Goal: Information Seeking & Learning: Learn about a topic

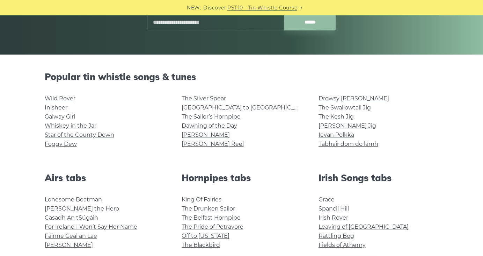
scroll to position [124, 0]
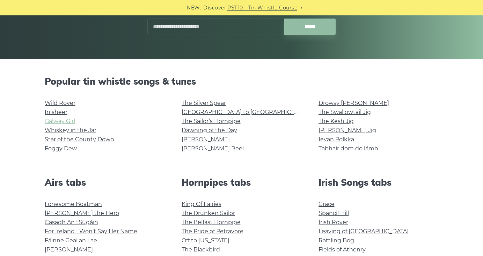
click at [64, 120] on link "Galway Girl" at bounding box center [60, 121] width 30 height 7
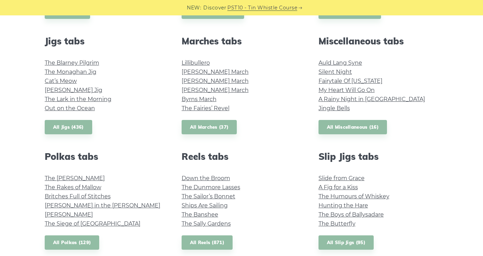
scroll to position [394, 0]
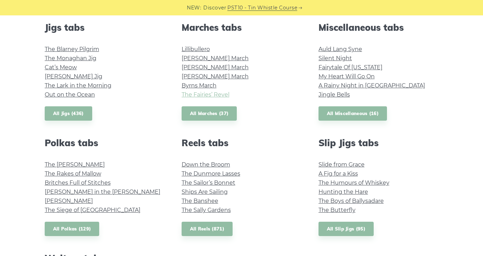
click at [223, 93] on link "The Fairies’ Revel" at bounding box center [206, 94] width 48 height 7
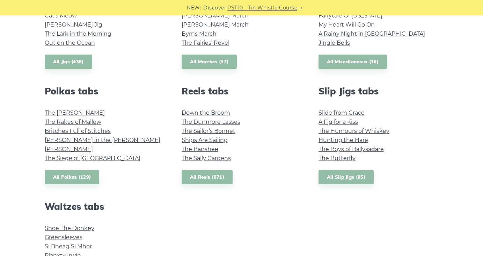
scroll to position [446, 0]
click at [219, 42] on link "The Fairies’ Revel" at bounding box center [206, 42] width 48 height 7
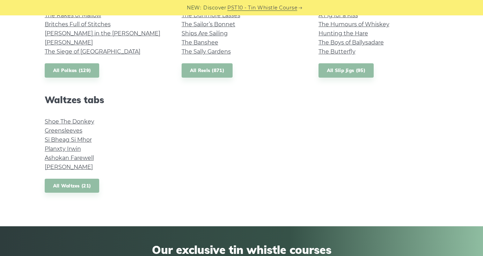
scroll to position [553, 0]
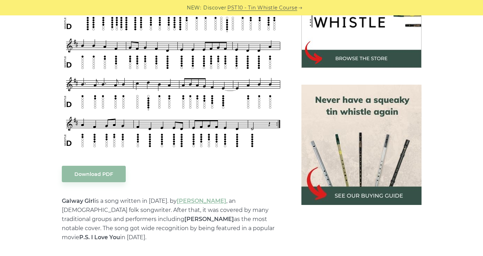
scroll to position [258, 0]
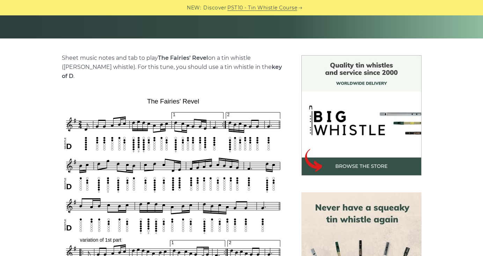
scroll to position [145, 0]
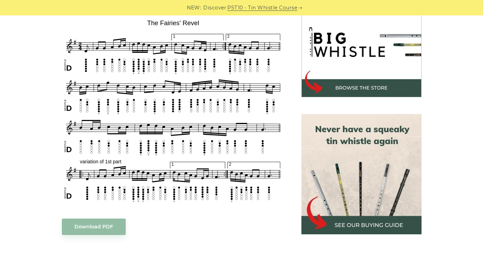
scroll to position [224, 0]
